Goal: Task Accomplishment & Management: Manage account settings

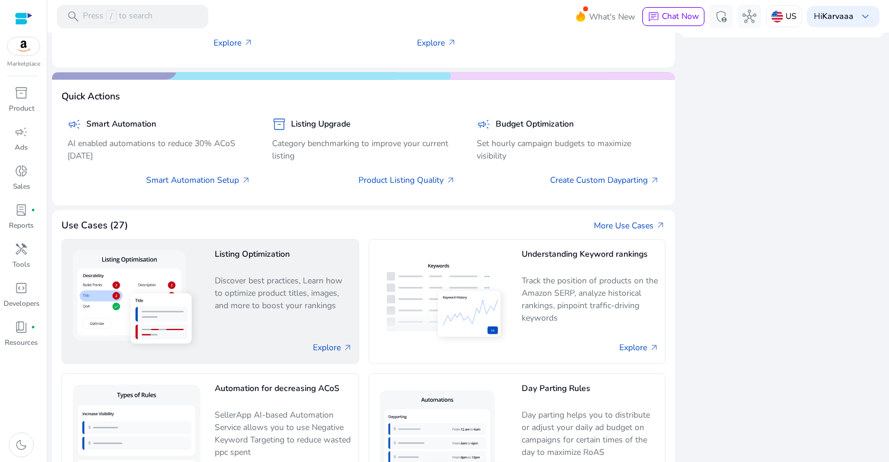
scroll to position [531, 0]
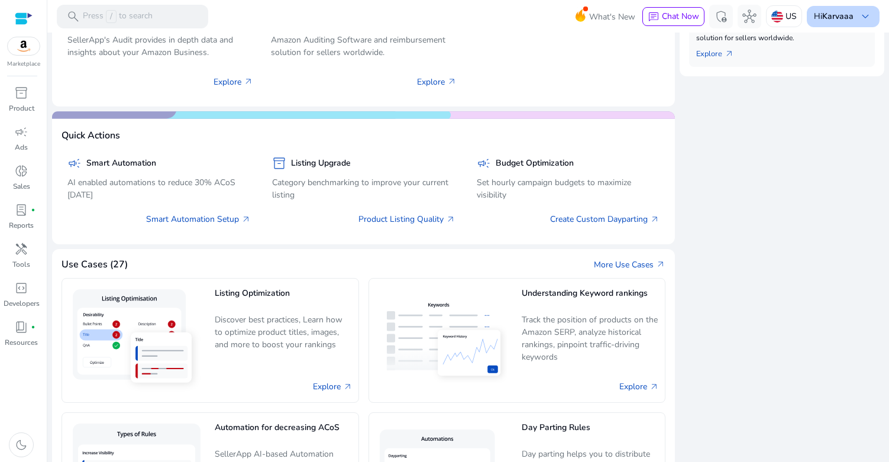
click at [825, 15] on b "Karvaaa" at bounding box center [837, 16] width 31 height 11
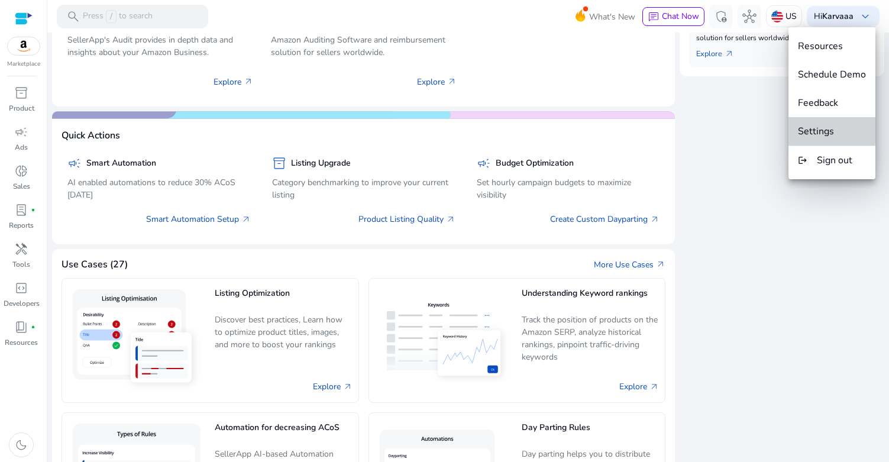
click at [809, 129] on span "Settings" at bounding box center [816, 131] width 36 height 13
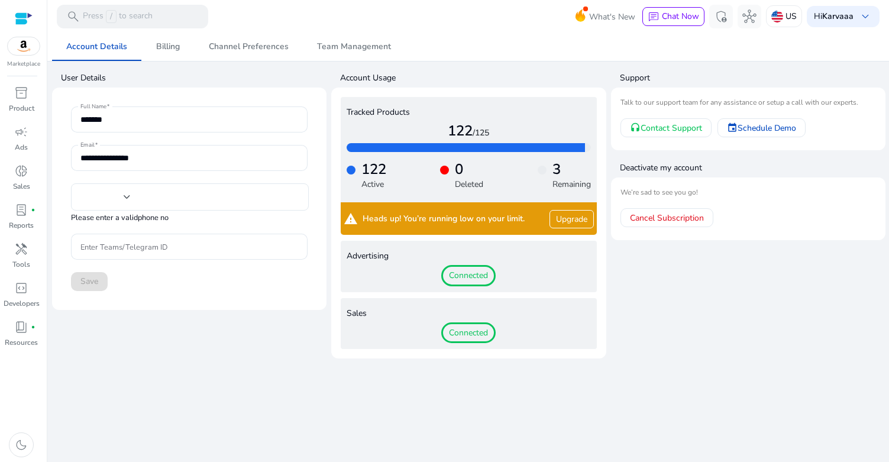
type input "***"
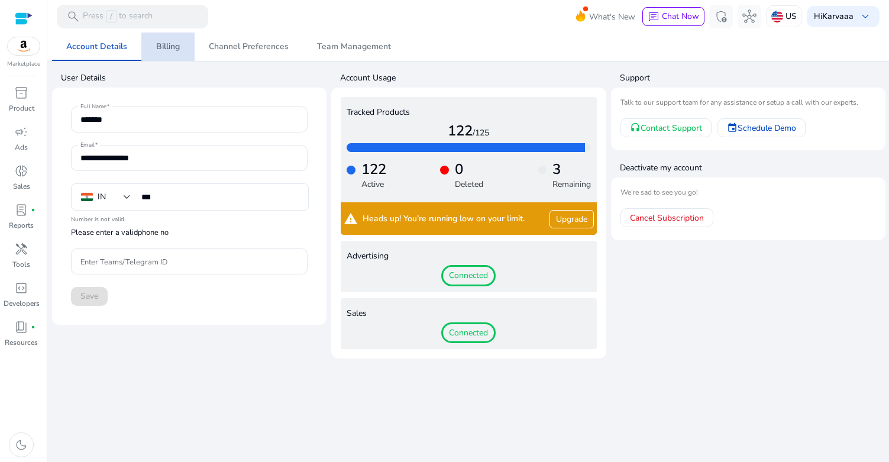
click at [180, 49] on link "Billing" at bounding box center [167, 47] width 53 height 28
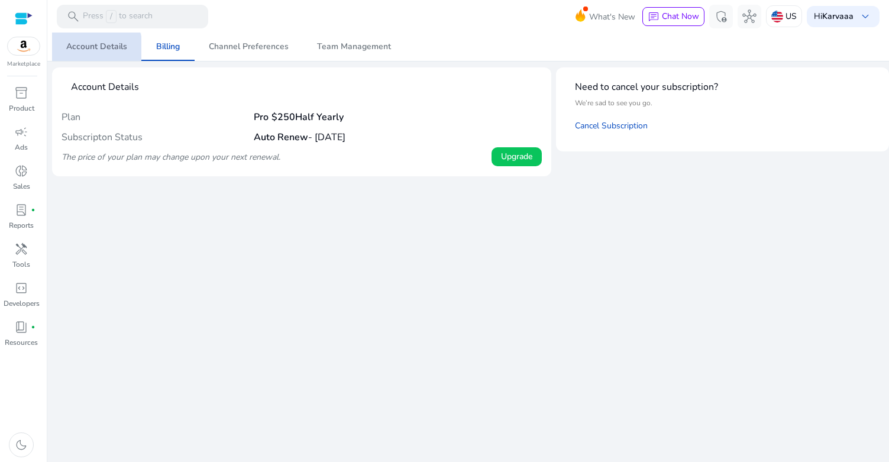
click at [88, 50] on span "Account Details" at bounding box center [96, 47] width 61 height 8
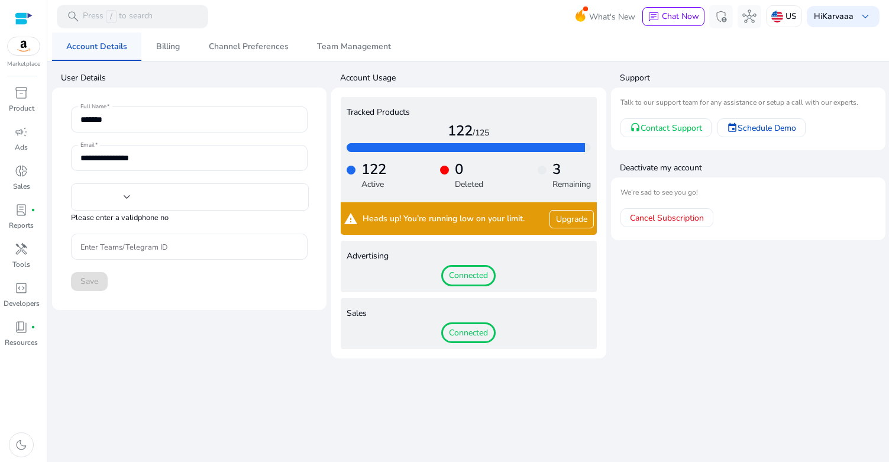
type input "***"
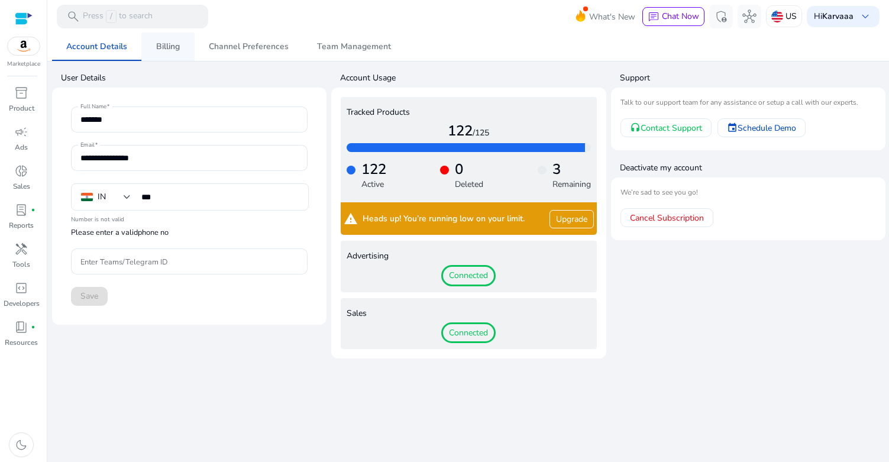
click at [156, 47] on span "Billing" at bounding box center [168, 47] width 24 height 8
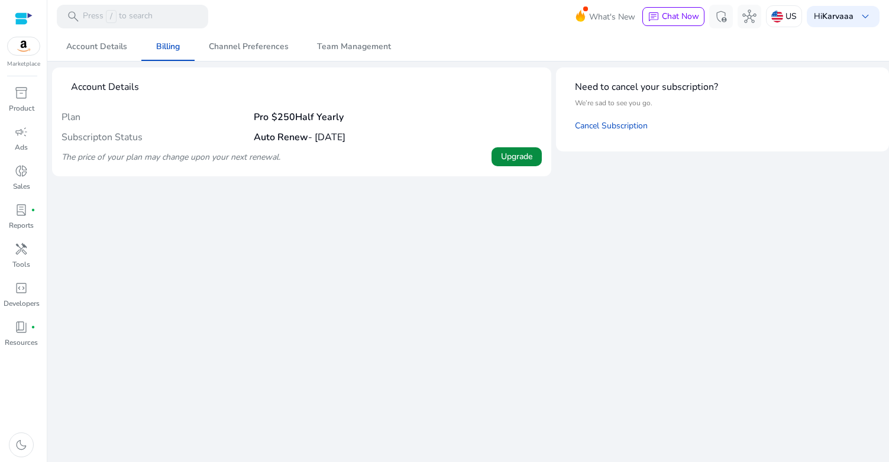
click at [525, 154] on span "Upgrade" at bounding box center [516, 156] width 31 height 12
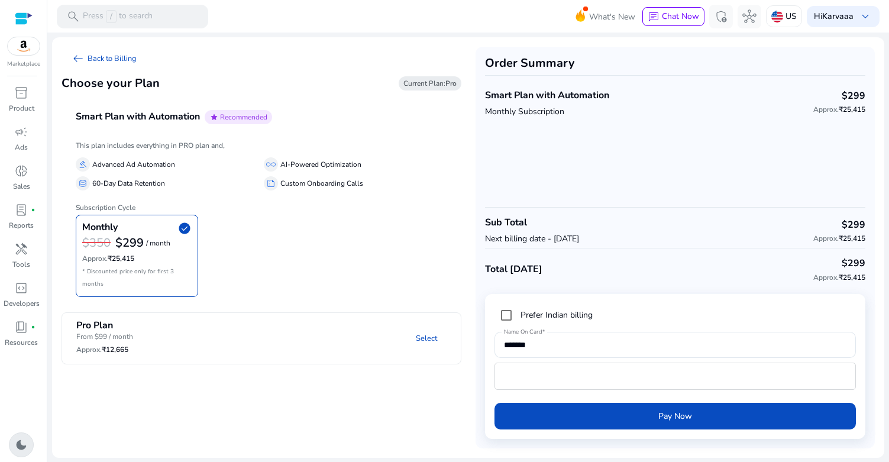
click at [22, 439] on span "dark_mode" at bounding box center [21, 445] width 14 height 14
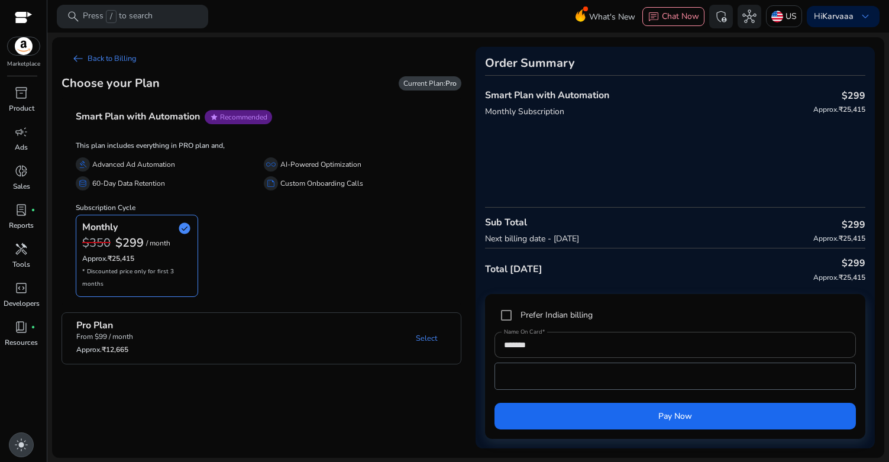
click at [22, 439] on span "light_mode" at bounding box center [21, 445] width 14 height 14
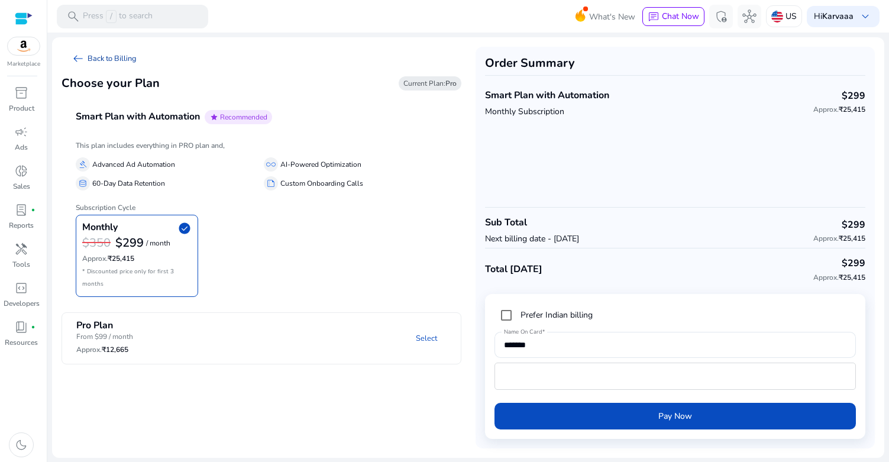
click at [78, 59] on span "arrow_left_alt" at bounding box center [78, 58] width 14 height 14
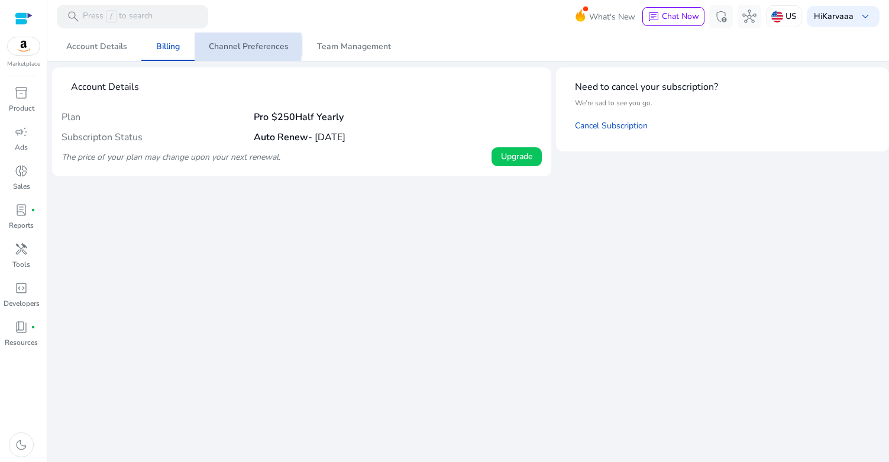
click at [226, 46] on span "Channel Preferences" at bounding box center [249, 47] width 80 height 8
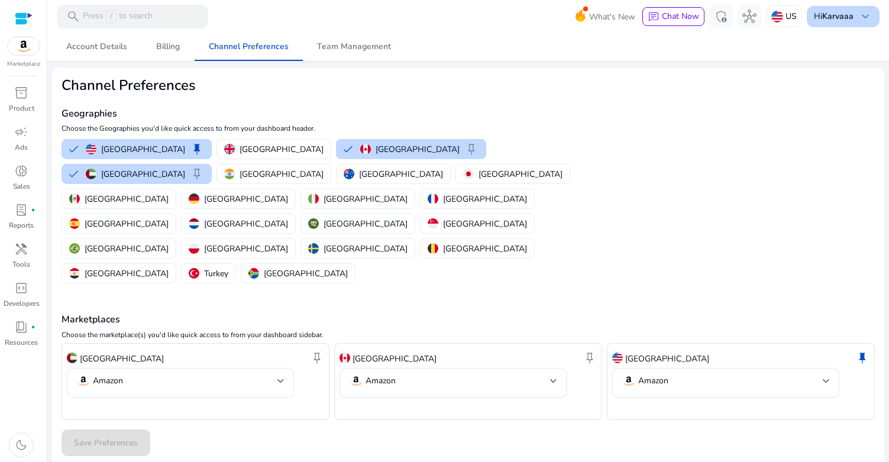
click at [857, 20] on div "Hi Karvaaa keyboard_arrow_down" at bounding box center [843, 16] width 73 height 21
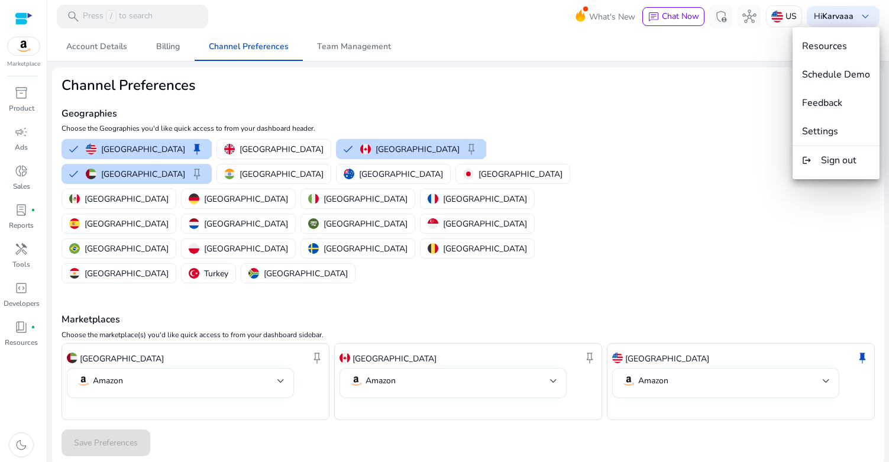
click at [710, 171] on div at bounding box center [444, 231] width 889 height 462
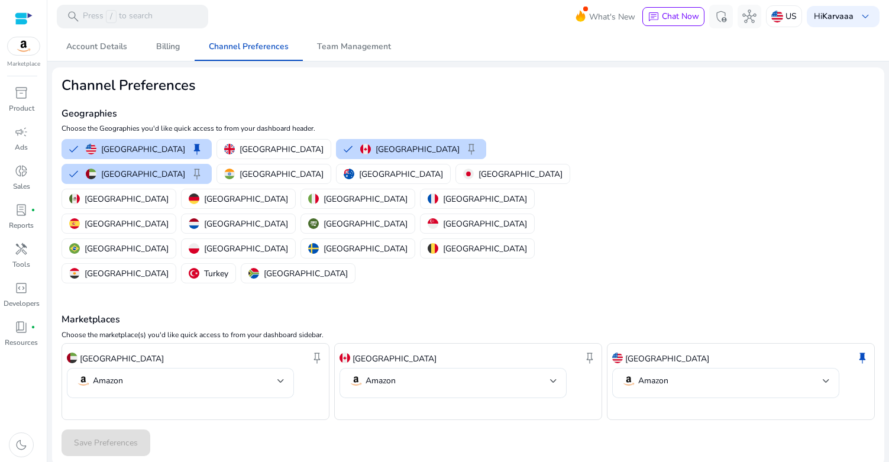
click at [20, 43] on img at bounding box center [24, 46] width 32 height 18
click at [18, 15] on div at bounding box center [24, 19] width 18 height 14
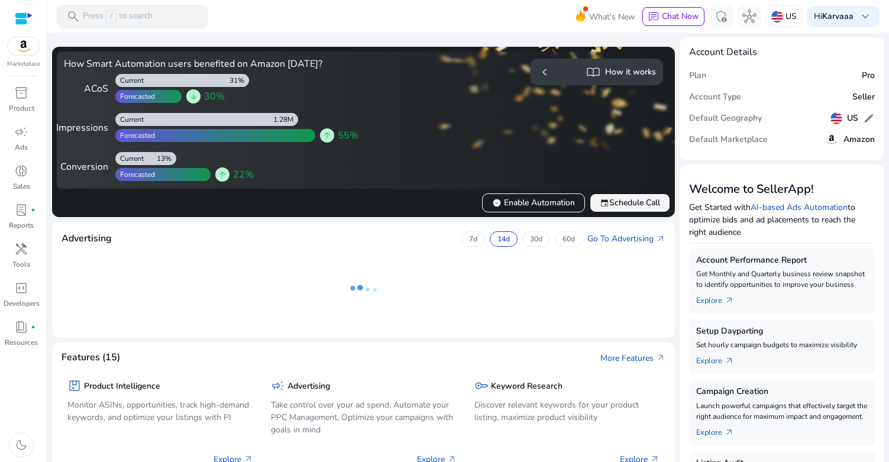
click at [622, 202] on span "event Schedule Call" at bounding box center [630, 202] width 60 height 12
